Goal: Task Accomplishment & Management: Manage account settings

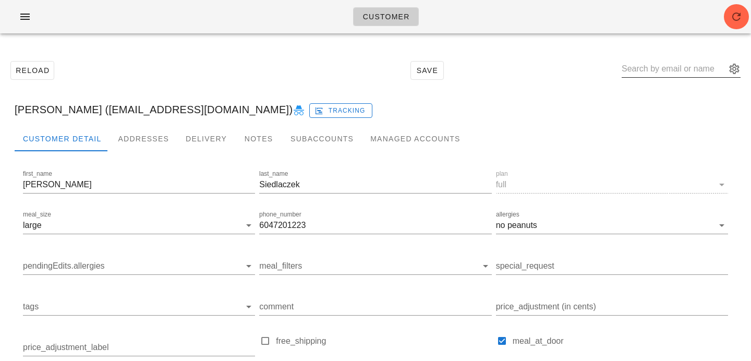
click at [681, 69] on input "text" at bounding box center [674, 69] width 104 height 17
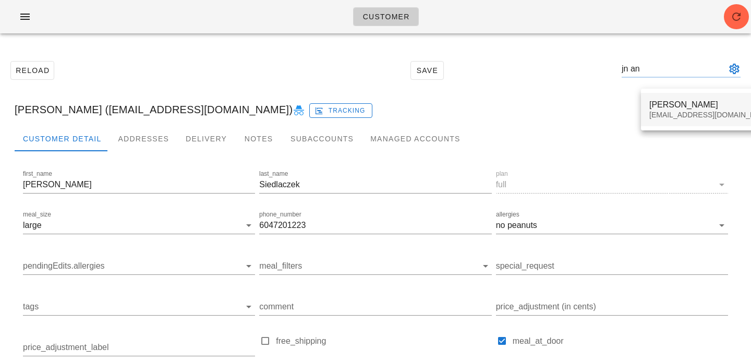
type input "jn an"
click at [707, 111] on div "angjn920@gmail.com" at bounding box center [711, 115] width 124 height 9
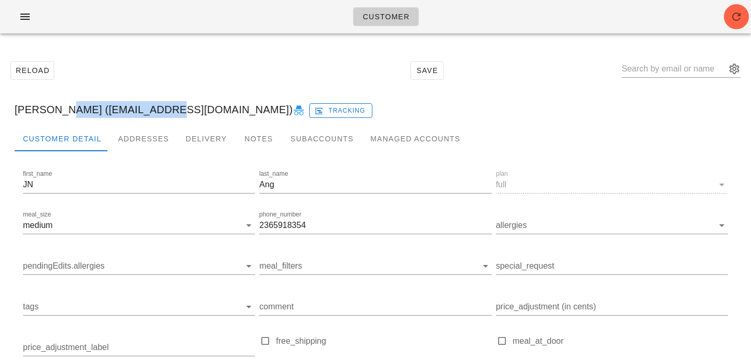
drag, startPoint x: 58, startPoint y: 111, endPoint x: 158, endPoint y: 109, distance: 99.1
click at [158, 109] on div "JN Ang (angjn920@gmail.com) Tracking" at bounding box center [375, 109] width 739 height 33
copy div "angjn920@gmail.com"
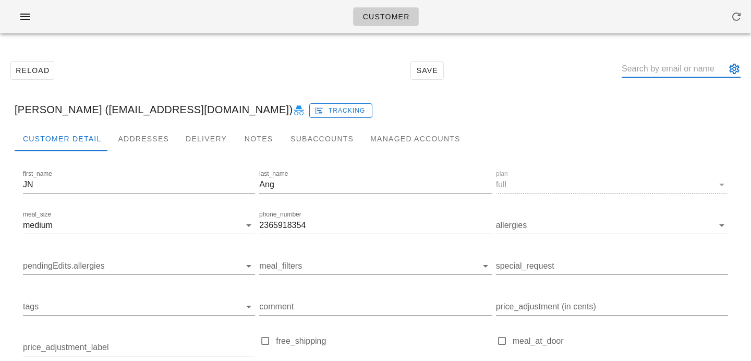
click at [663, 70] on input "text" at bounding box center [674, 69] width 104 height 17
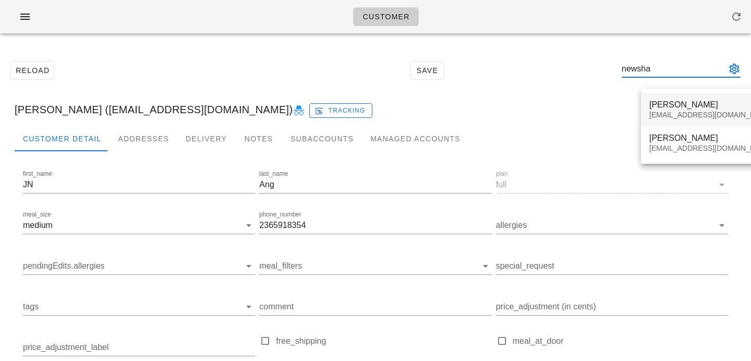
type input "newsha"
click at [697, 107] on div "[PERSON_NAME]" at bounding box center [711, 105] width 124 height 10
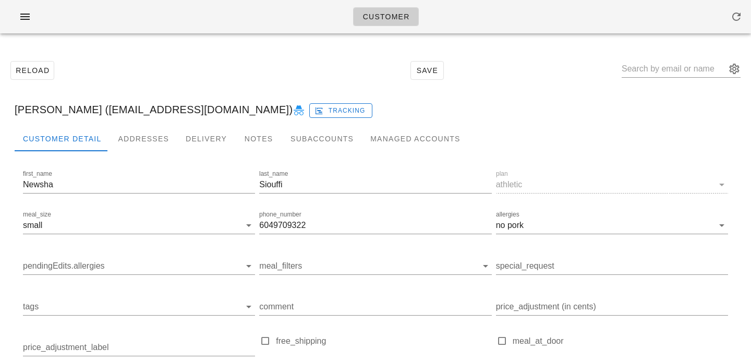
click at [293, 114] on icon at bounding box center [299, 110] width 13 height 13
click at [728, 16] on span "button" at bounding box center [736, 16] width 25 height 13
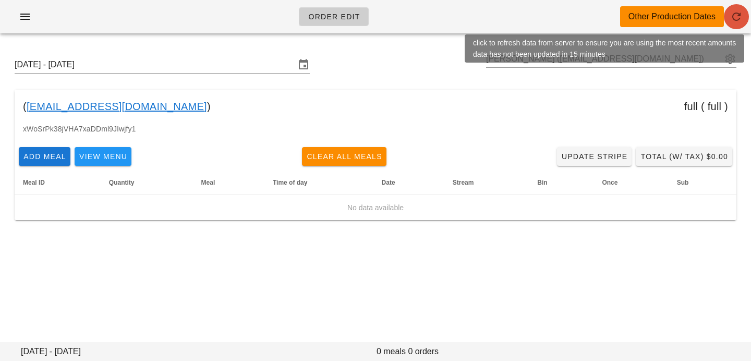
click at [735, 18] on icon "button" at bounding box center [736, 16] width 13 height 13
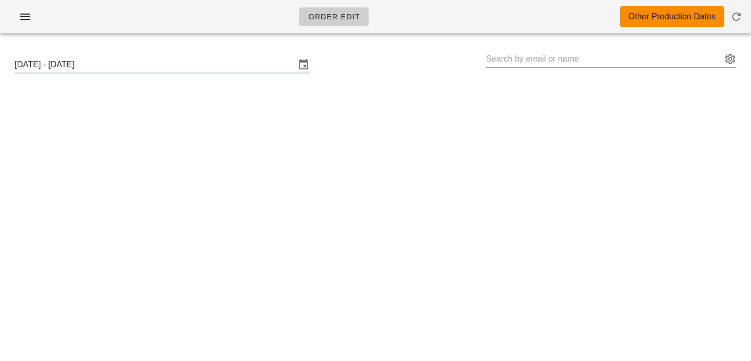
type input "[PERSON_NAME] ([EMAIL_ADDRESS][DOMAIN_NAME])"
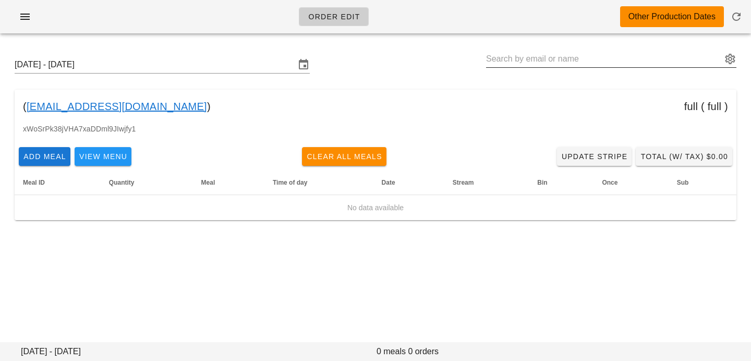
click at [499, 57] on input "text" at bounding box center [604, 59] width 236 height 17
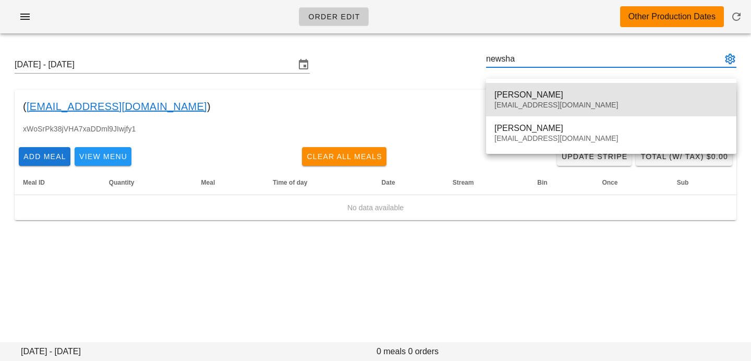
click at [517, 92] on div "Newsha Siouffi" at bounding box center [612, 95] width 234 height 10
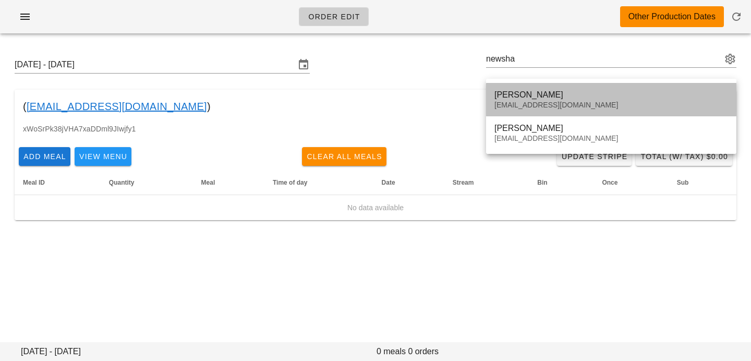
type input "[PERSON_NAME] ([EMAIL_ADDRESS][DOMAIN_NAME])"
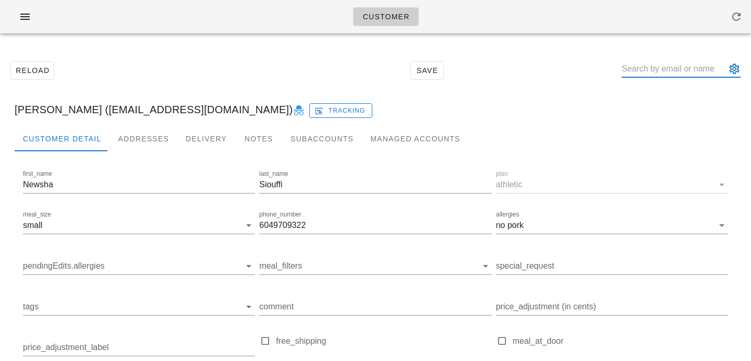
click at [664, 65] on input "text" at bounding box center [674, 69] width 104 height 17
drag, startPoint x: 648, startPoint y: 68, endPoint x: 704, endPoint y: 69, distance: 55.3
click at [704, 69] on input "mike richter" at bounding box center [674, 69] width 104 height 17
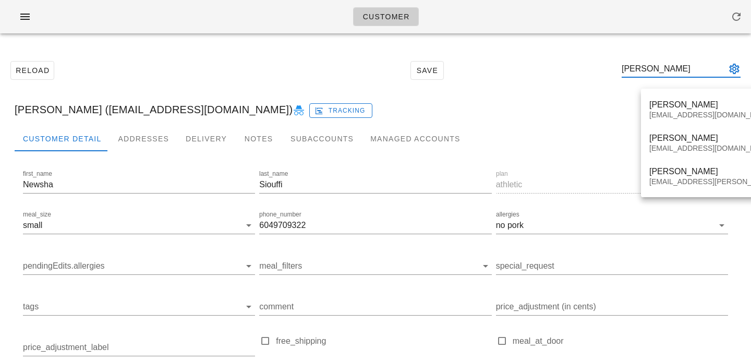
type input "michael r"
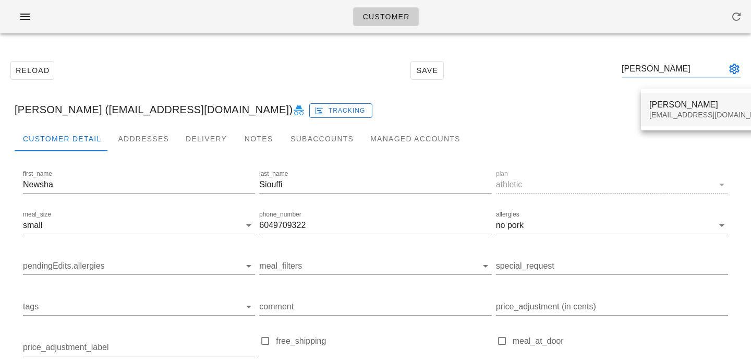
type input "Mike R"
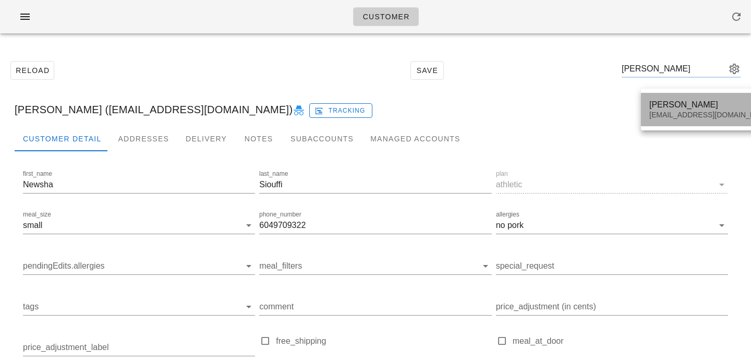
click at [677, 115] on div "michaelalexrichter@gmail.com" at bounding box center [711, 115] width 124 height 9
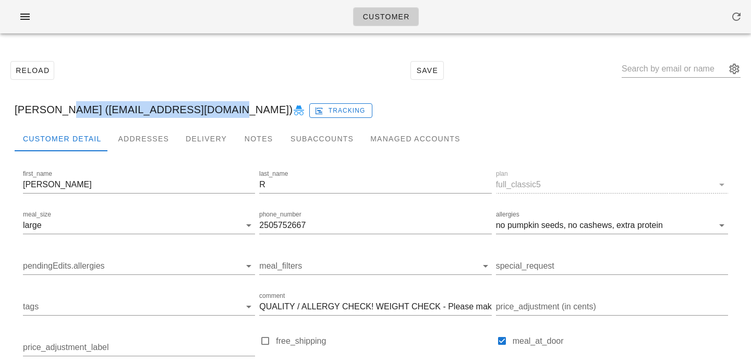
drag, startPoint x: 54, startPoint y: 112, endPoint x: 197, endPoint y: 114, distance: 142.4
click at [197, 114] on div "Mike R (michaelalexrichter@gmail.com) Tracking" at bounding box center [375, 109] width 739 height 33
copy div "michaelalexrichter@gmail.com"
click at [659, 69] on input "text" at bounding box center [674, 69] width 104 height 17
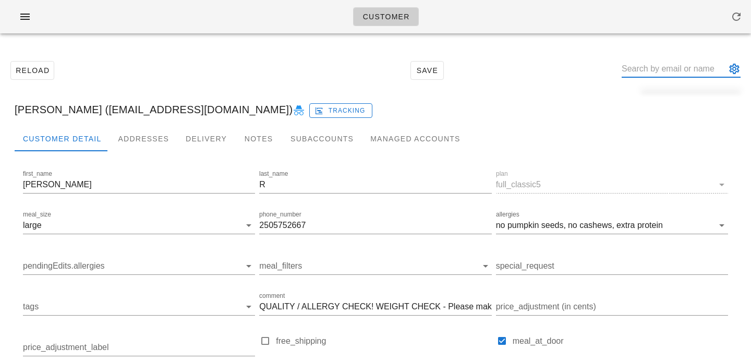
paste input "amber.marple@gmail.com"
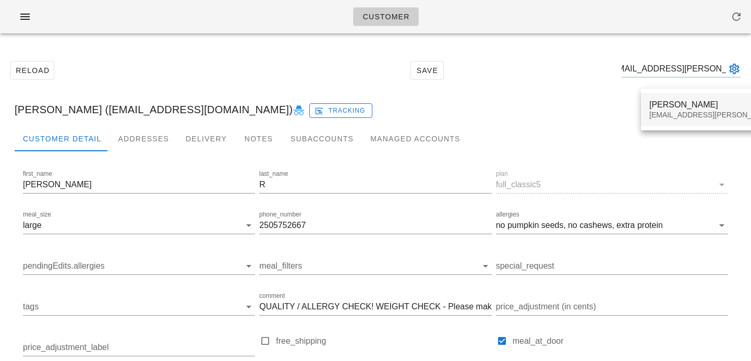
type input "amber.marple@gmail.com"
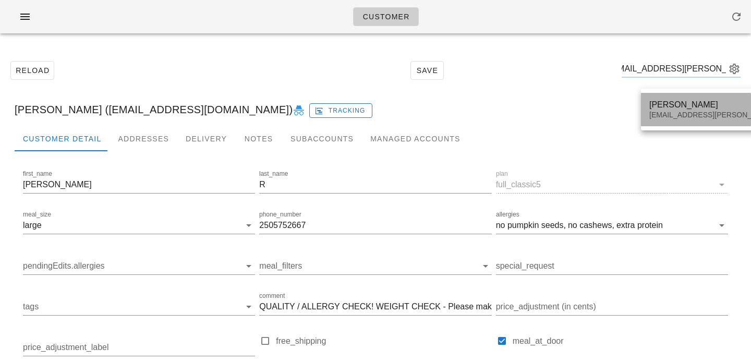
click at [664, 98] on div "Amber Marple amber.marple@gmail.com" at bounding box center [741, 109] width 184 height 32
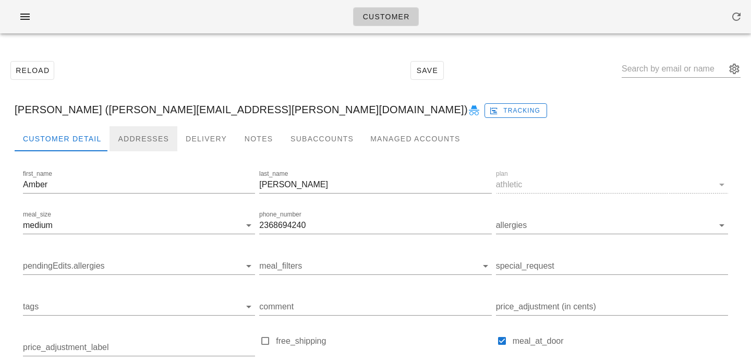
click at [156, 142] on div "Addresses" at bounding box center [144, 138] width 68 height 25
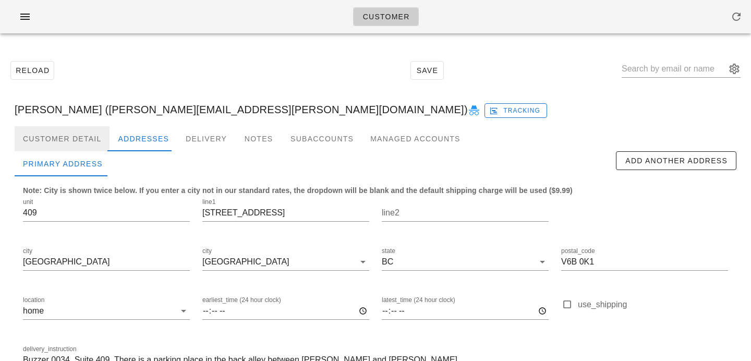
click at [59, 141] on div "Customer Detail" at bounding box center [62, 138] width 95 height 25
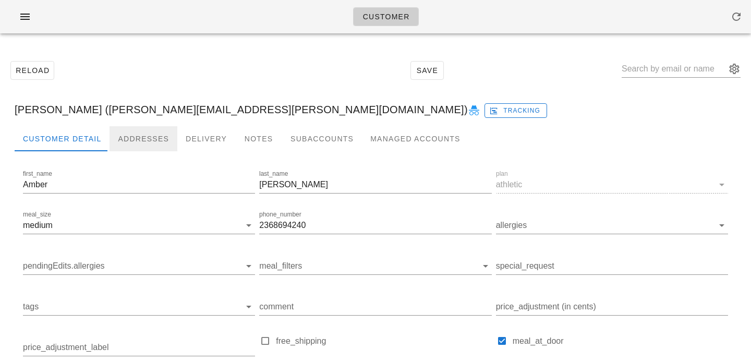
click at [122, 139] on div "Addresses" at bounding box center [144, 138] width 68 height 25
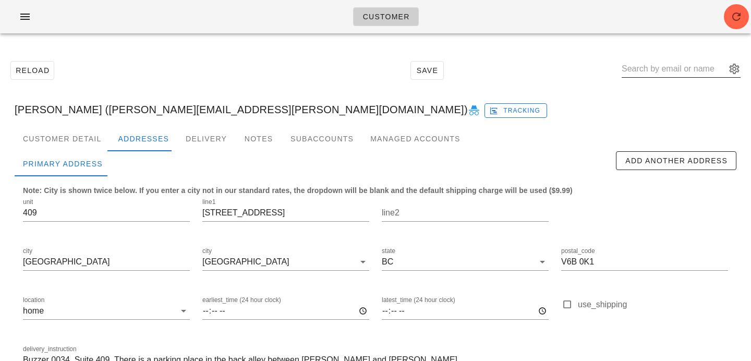
click at [647, 67] on input "text" at bounding box center [674, 69] width 104 height 17
paste input "allen.jessicaruth@gmail.com"
type input "allen.jessicaruth@gmail.com"
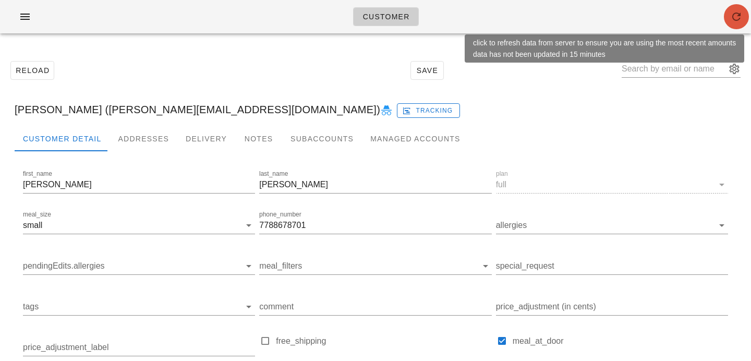
click at [726, 15] on span "button" at bounding box center [736, 16] width 25 height 13
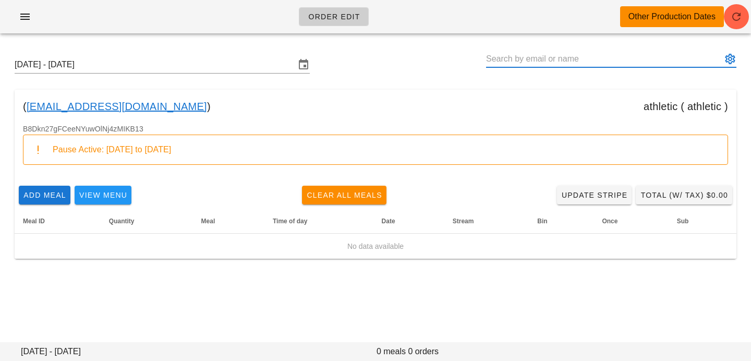
click at [666, 55] on input "text" at bounding box center [604, 59] width 236 height 17
paste input "[PERSON_NAME][EMAIL_ADDRESS][DOMAIN_NAME]"
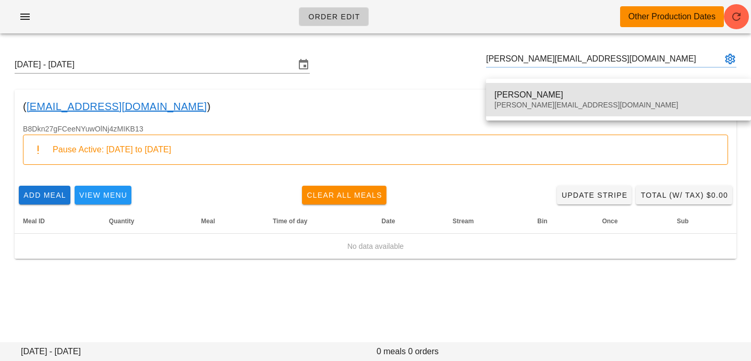
click at [595, 96] on div "[PERSON_NAME]" at bounding box center [619, 95] width 248 height 10
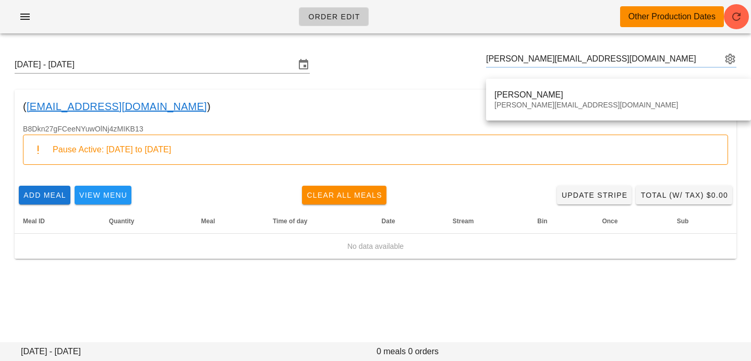
type input "[PERSON_NAME] ([PERSON_NAME][EMAIL_ADDRESS][DOMAIN_NAME])"
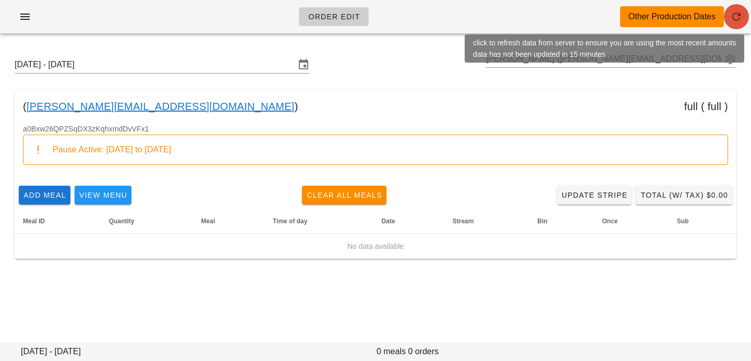
click at [732, 20] on icon "button" at bounding box center [736, 16] width 13 height 13
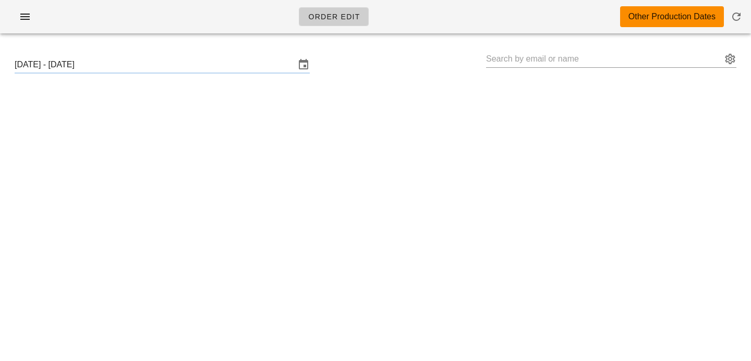
type input "[PERSON_NAME] ([PERSON_NAME][EMAIL_ADDRESS][DOMAIN_NAME])"
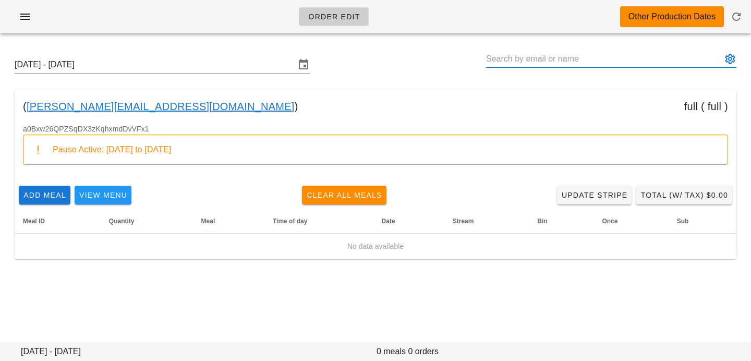
click at [656, 53] on input "text" at bounding box center [604, 59] width 236 height 17
paste input "kayhaya7@gmail.com"
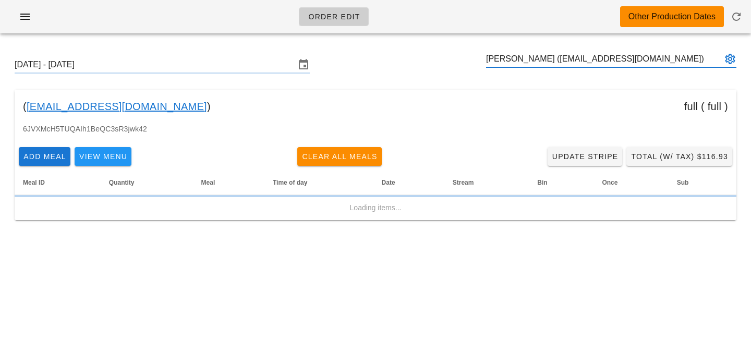
type input "Kayoko hayashi (kayhaya7@gmail.com)"
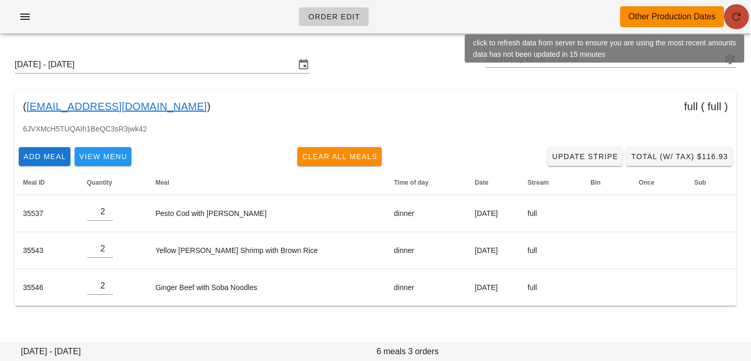
click at [737, 18] on icon "button" at bounding box center [736, 16] width 13 height 13
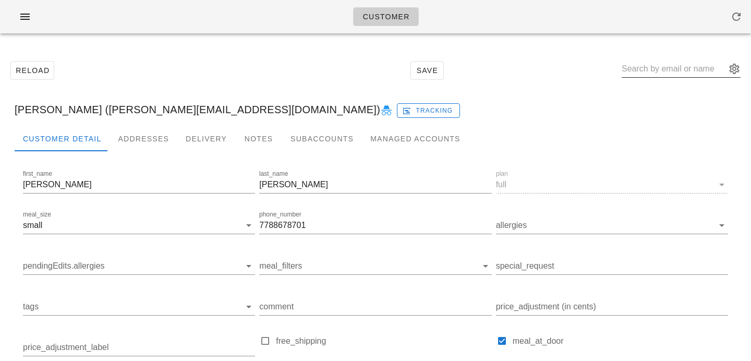
click at [675, 60] on div at bounding box center [681, 71] width 119 height 34
click at [675, 72] on input "text" at bounding box center [674, 69] width 104 height 17
paste input "[EMAIL_ADDRESS][DOMAIN_NAME]"
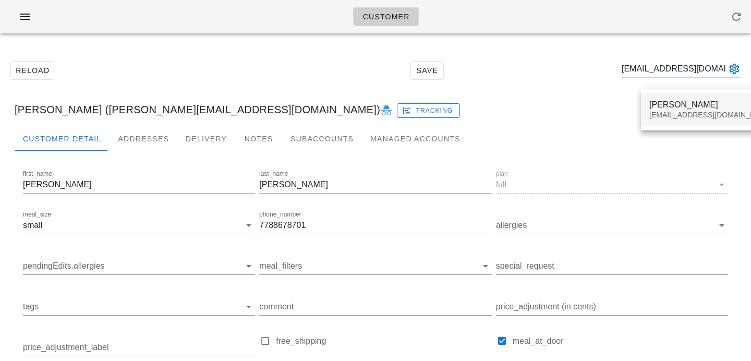
type input "[EMAIL_ADDRESS][DOMAIN_NAME]"
click at [665, 102] on div "Kayoko hayashi" at bounding box center [711, 105] width 124 height 10
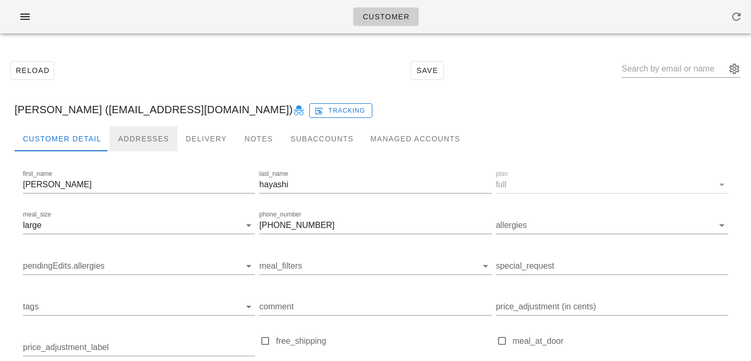
click at [159, 128] on div "Addresses" at bounding box center [144, 138] width 68 height 25
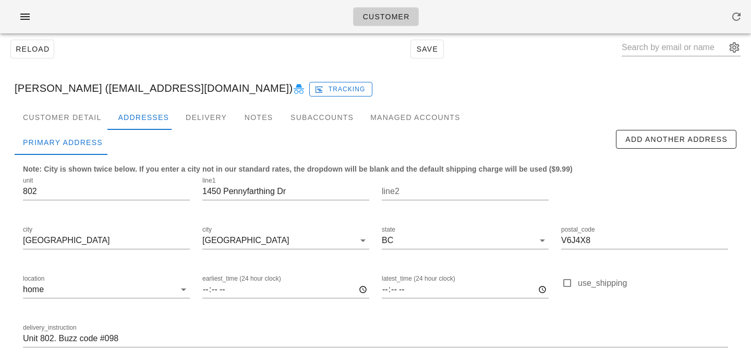
scroll to position [18, 0]
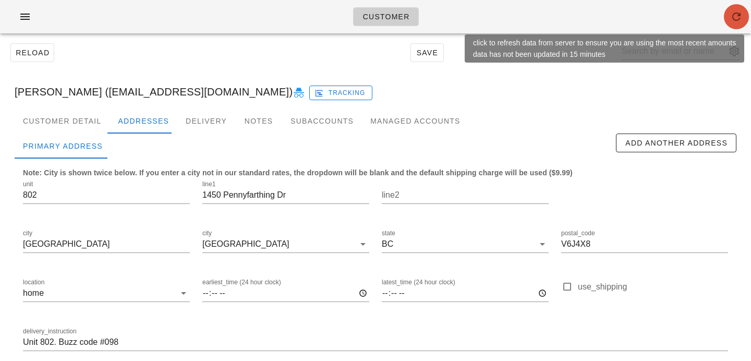
click at [738, 13] on icon "button" at bounding box center [736, 16] width 13 height 13
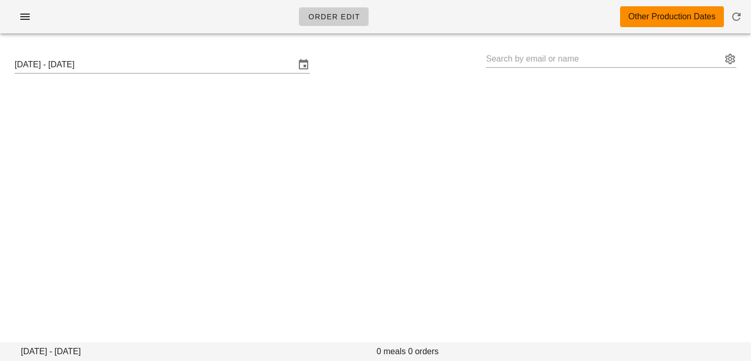
type input "[PERSON_NAME] ([EMAIL_ADDRESS][DOMAIN_NAME])"
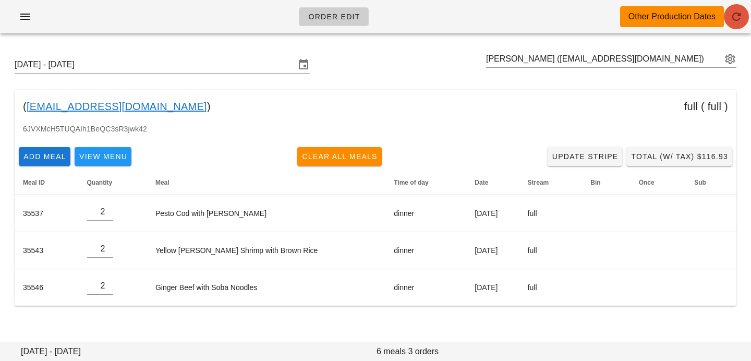
click at [735, 14] on icon "button" at bounding box center [736, 16] width 13 height 13
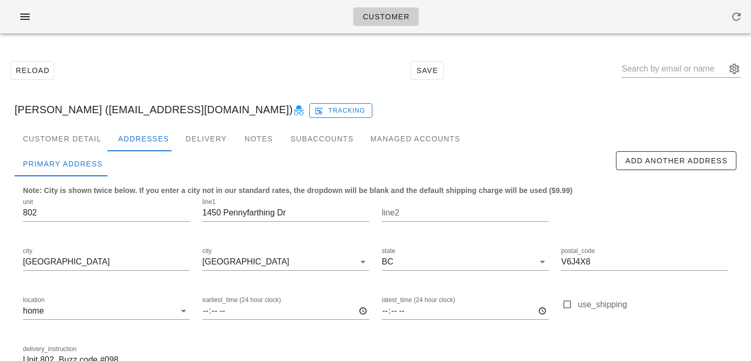
click at [293, 114] on icon at bounding box center [299, 110] width 13 height 13
click at [293, 110] on icon at bounding box center [299, 110] width 13 height 13
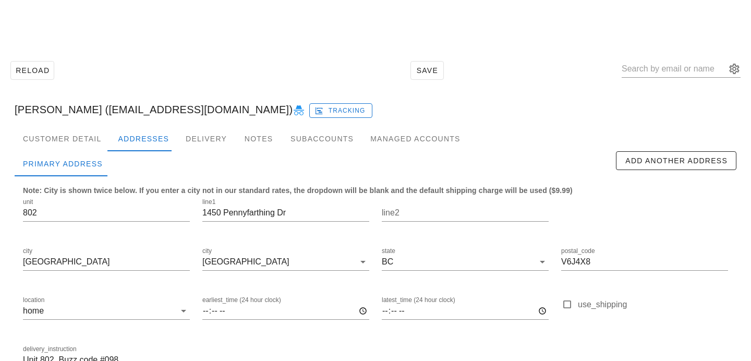
scroll to position [69, 0]
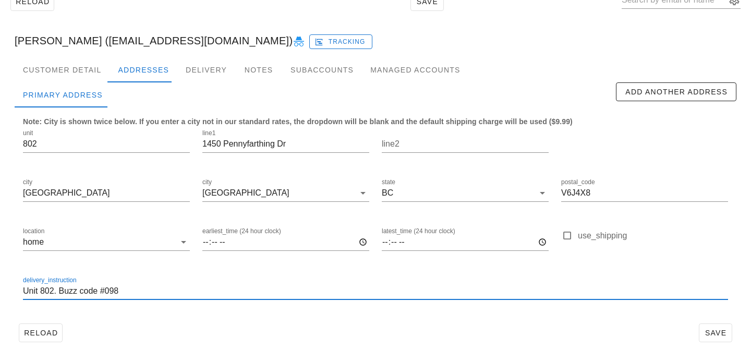
click at [137, 290] on input "Unit 802. Buzz code #098" at bounding box center [375, 291] width 705 height 17
paste input "my cell [PHONE_NUMBER] or landline 6047305528"
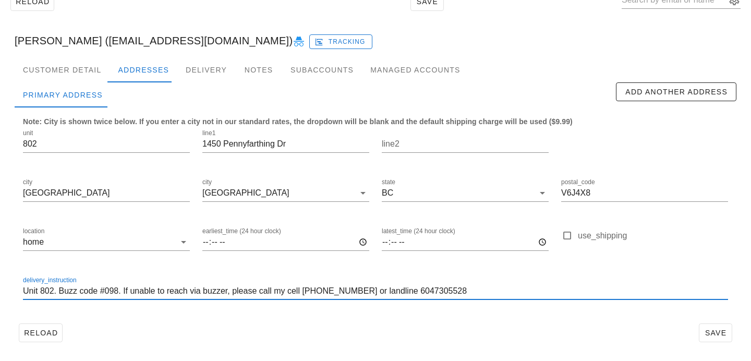
click at [300, 291] on input "Unit 802. Buzz code #098. If unable to reach via buzzer, please call my cell [P…" at bounding box center [375, 291] width 705 height 17
click at [349, 292] on input "Unit 802. Buzz code #098. If unable to reach via buzzer, please call my cell ([…" at bounding box center [375, 291] width 705 height 17
click at [318, 291] on input "Unit 802. Buzz code #098. If unable to reach via buzzer, please call my cell ([…" at bounding box center [375, 291] width 705 height 17
click at [331, 288] on input "Unit 802. Buzz code #098. If unable to reach via buzzer, please call my cell (6…" at bounding box center [375, 291] width 705 height 17
click at [402, 290] on input "Unit 802. Buzz code #098. If unable to reach via buzzer, please call my cell (6…" at bounding box center [375, 291] width 705 height 17
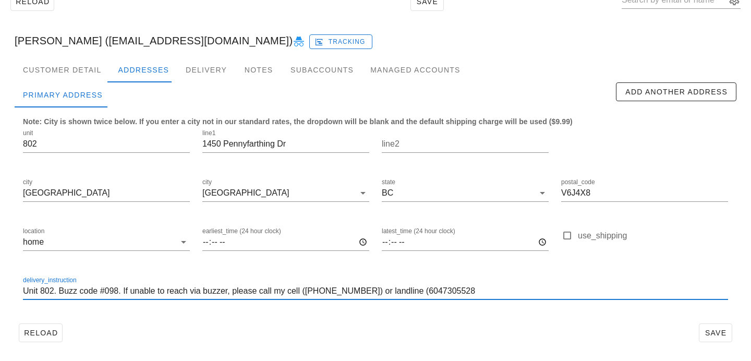
click at [459, 290] on input "Unit 802. Buzz code #098. If unable to reach via buzzer, please call my cell (6…" at bounding box center [375, 291] width 705 height 17
click at [416, 295] on input "Unit 802. Buzz code #098. If unable to reach via buzzer, please call my cell (6…" at bounding box center [375, 291] width 705 height 17
click at [485, 288] on input "Unit 802. Buzz code #098. If unable to reach via buzzer, please call my cell ([…" at bounding box center [375, 291] width 705 height 17
click at [270, 292] on input "Unit 802. Buzz code #098. If unable to reach via buzzer, please call my cell ([…" at bounding box center [375, 291] width 705 height 17
type input "Unit 802. Buzz code #098. If unable to reach via buzzer, please call my cell ([…"
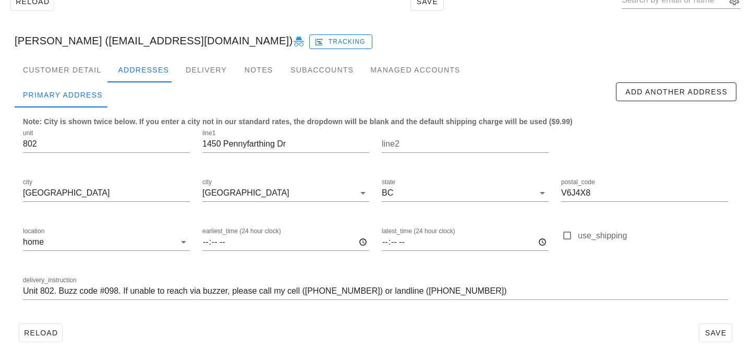
click at [538, 330] on div "Reload Save" at bounding box center [376, 332] width 722 height 27
click at [711, 339] on button "Save" at bounding box center [715, 332] width 33 height 19
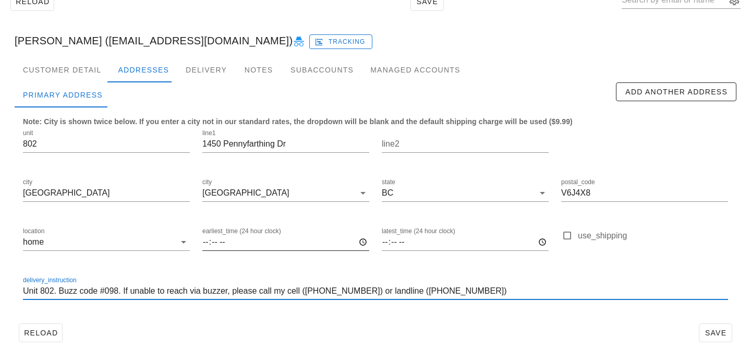
scroll to position [0, 0]
drag, startPoint x: 463, startPoint y: 292, endPoint x: 254, endPoint y: 255, distance: 212.4
click at [254, 255] on div "unit 802 line1 1450 Pennyfarthing Dr line2 city Vancouver city Vancouver state …" at bounding box center [376, 219] width 718 height 196
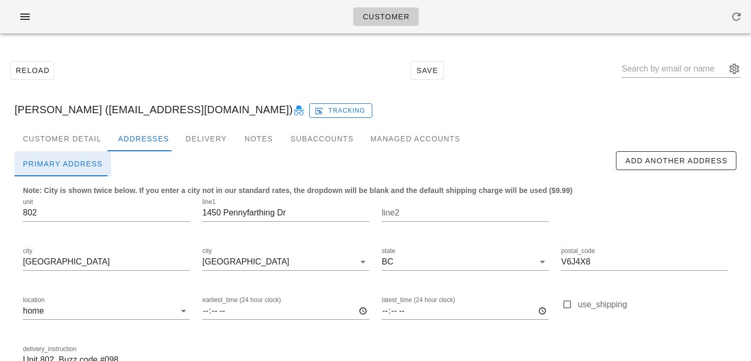
scroll to position [69, 0]
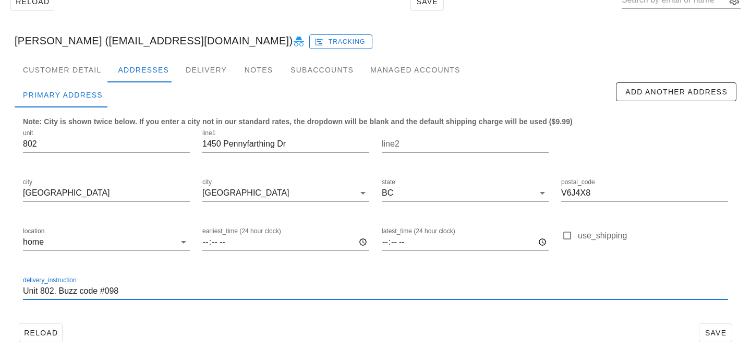
click at [150, 286] on input "Unit 802. Buzz code #098" at bounding box center [375, 291] width 705 height 17
drag, startPoint x: 150, startPoint y: 292, endPoint x: 30, endPoint y: 211, distance: 144.7
click at [33, 215] on div "unit 802 line1 [STREET_ADDRESS] postal_code V6J4X8 location home earliest_time …" at bounding box center [376, 219] width 718 height 196
paste input ". If unable to reach via buzzer, please call my cell ([PHONE_NUMBER]) or landli…"
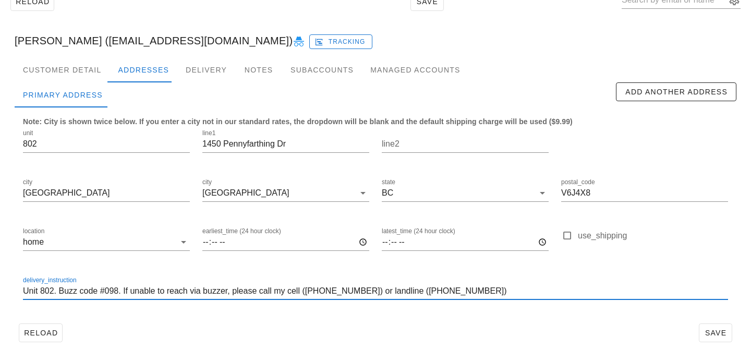
type input "Unit 802. Buzz code #098. If unable to reach via buzzer, please call my cell ([…"
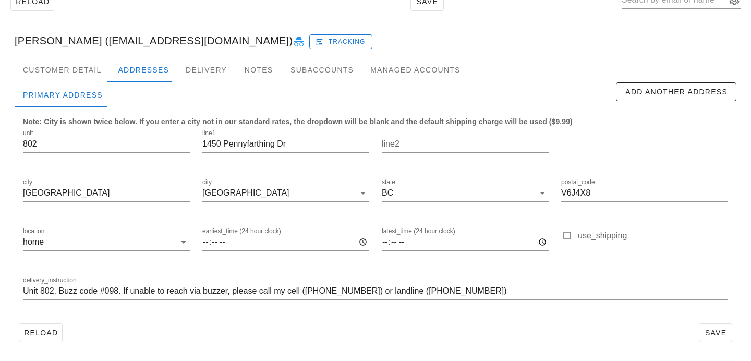
click at [578, 321] on div "Reload Save" at bounding box center [376, 332] width 722 height 27
click at [717, 332] on span "Save" at bounding box center [716, 333] width 24 height 8
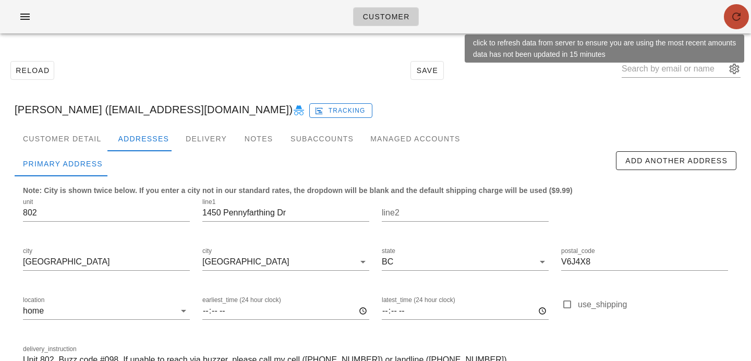
click at [741, 11] on icon "button" at bounding box center [736, 16] width 13 height 13
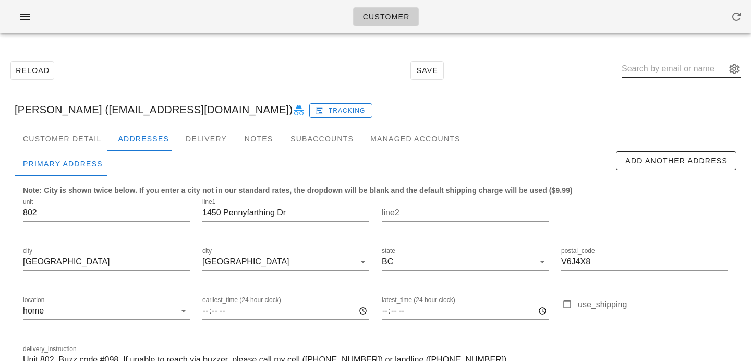
click at [655, 70] on input "text" at bounding box center [674, 69] width 104 height 17
paste input "[EMAIL_ADDRESS][PERSON_NAME][DOMAIN_NAME]"
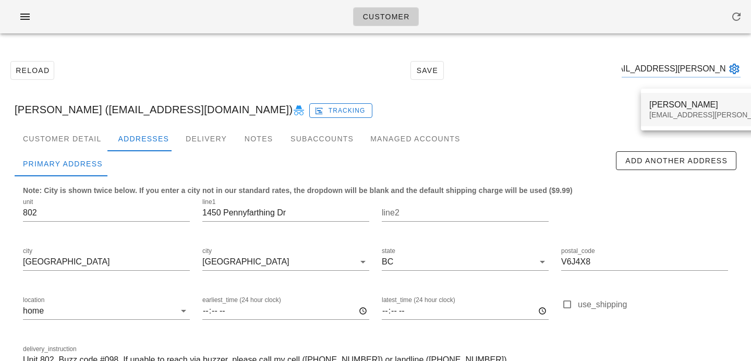
type input "[EMAIL_ADDRESS][PERSON_NAME][DOMAIN_NAME]"
click at [660, 116] on div "[EMAIL_ADDRESS][PERSON_NAME][DOMAIN_NAME]" at bounding box center [741, 115] width 184 height 9
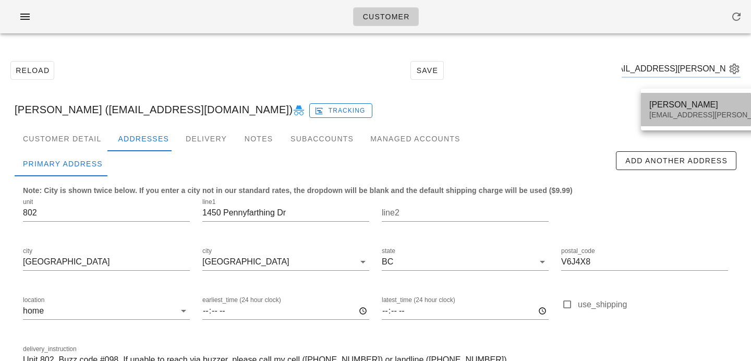
scroll to position [0, 0]
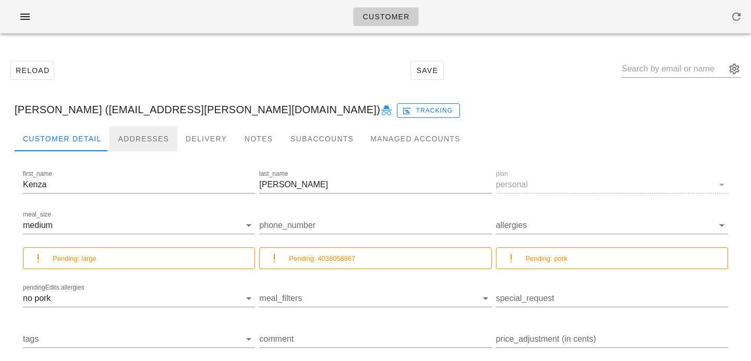
click at [132, 138] on div "Addresses" at bounding box center [144, 138] width 68 height 25
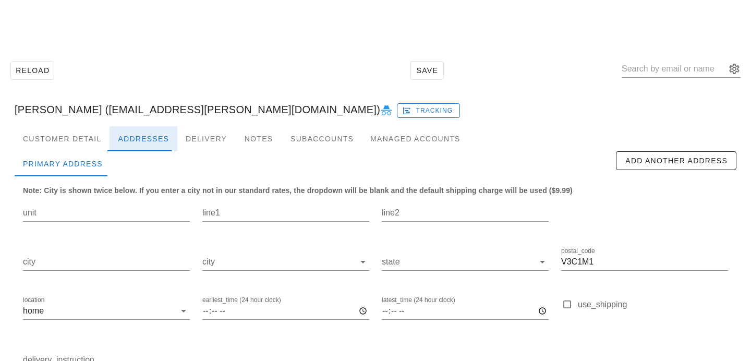
scroll to position [69, 0]
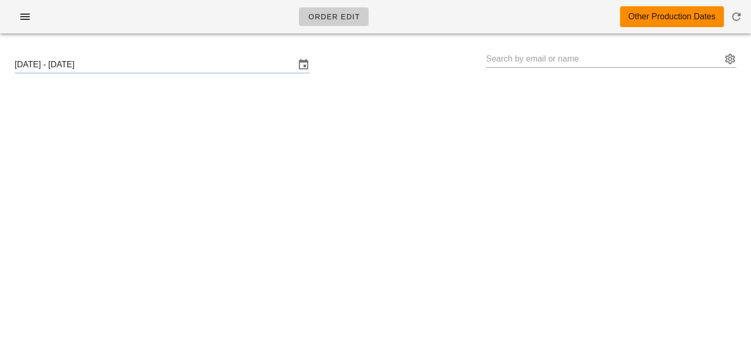
type input "[PERSON_NAME] ([EMAIL_ADDRESS][DOMAIN_NAME])"
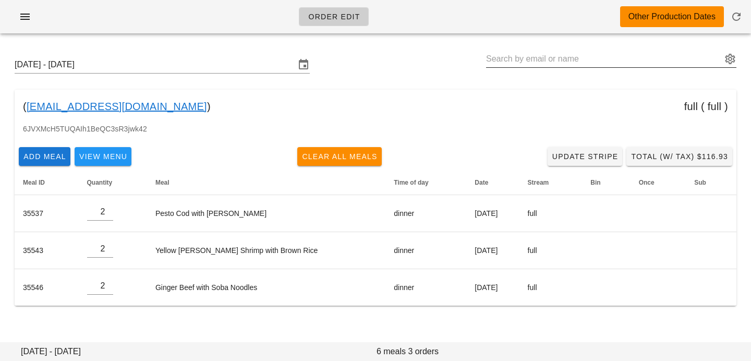
click at [644, 59] on input "text" at bounding box center [604, 59] width 236 height 17
paste input "kenza.neumann@gmail.com"
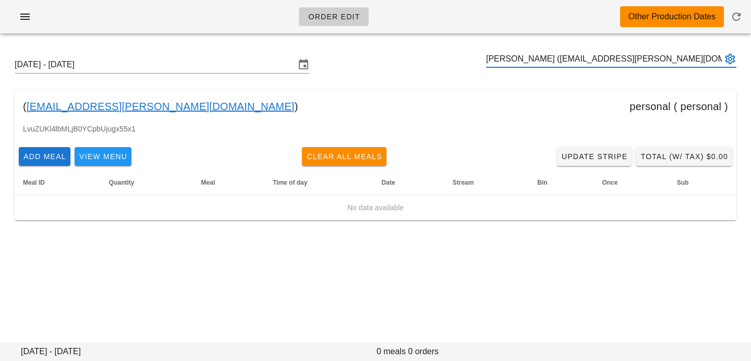
type input "Kenza Neumann (kenza.neumann@gmail.com)"
